Goal: Task Accomplishment & Management: Use online tool/utility

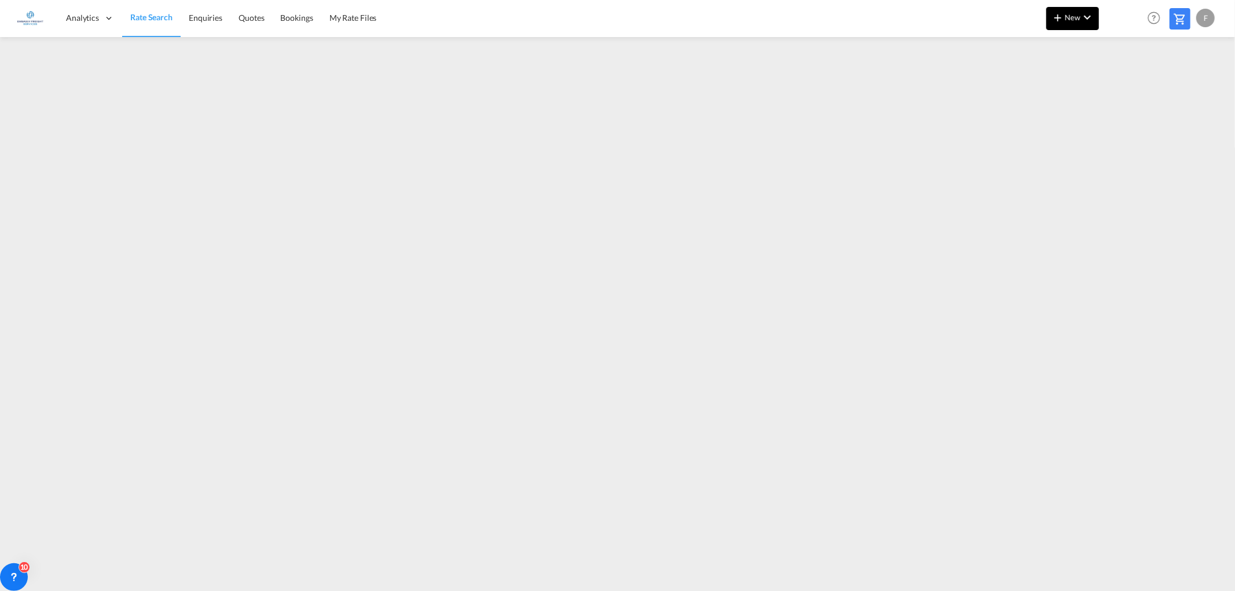
click at [1086, 19] on md-icon "icon-chevron-down" at bounding box center [1087, 17] width 14 height 14
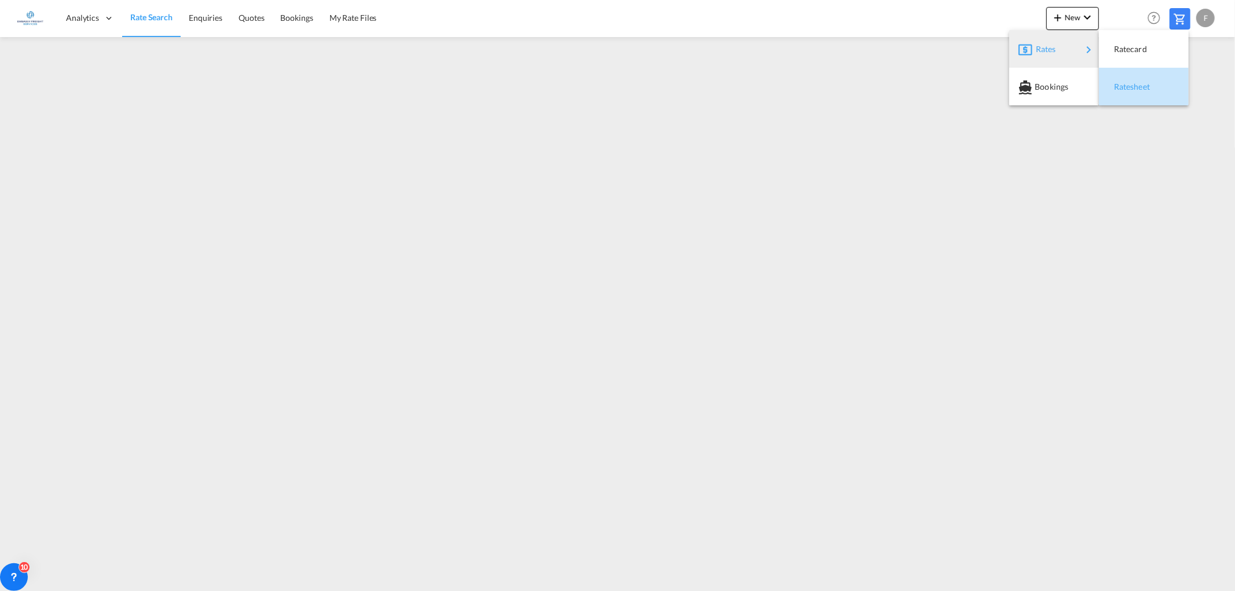
click at [1133, 91] on div "Ratesheet" at bounding box center [1135, 86] width 43 height 29
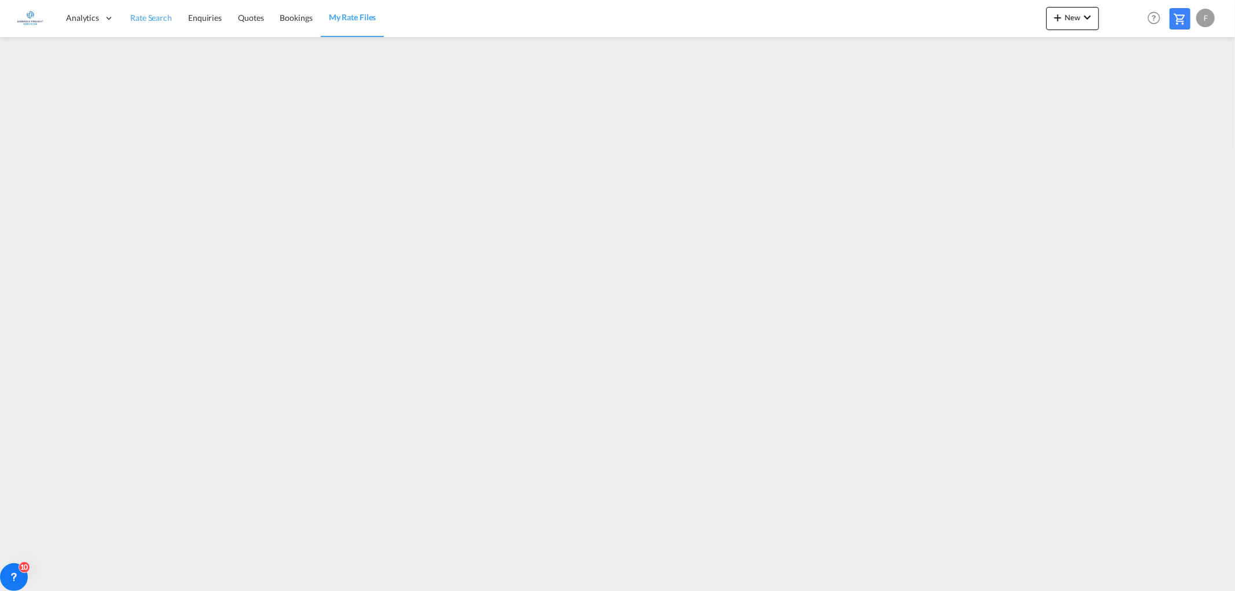
drag, startPoint x: 149, startPoint y: 19, endPoint x: 143, endPoint y: 8, distance: 12.7
click at [149, 19] on span "Rate Search" at bounding box center [151, 18] width 42 height 10
